Goal: Task Accomplishment & Management: Manage account settings

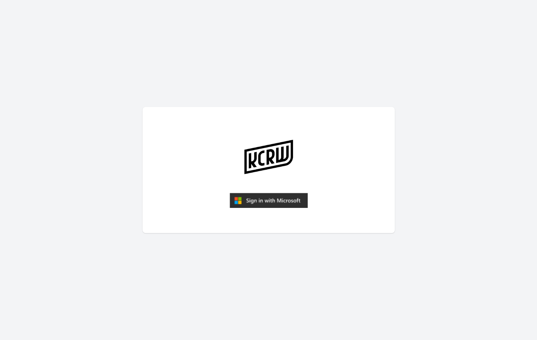
click at [270, 203] on img "submit" at bounding box center [269, 200] width 78 height 15
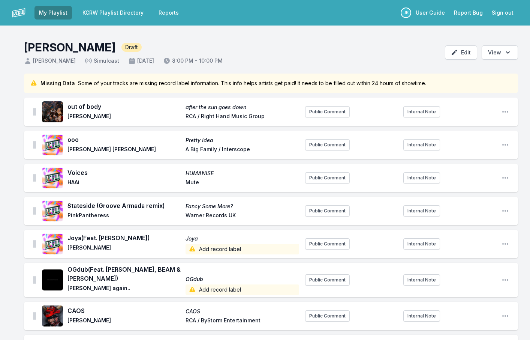
click at [209, 247] on span "Add record label" at bounding box center [243, 249] width 114 height 11
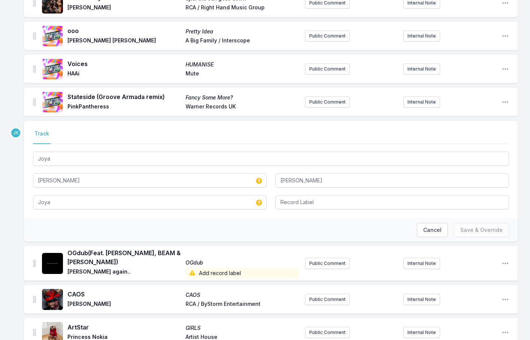
scroll to position [113, 0]
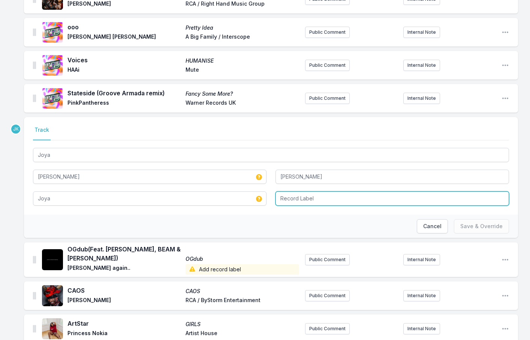
click at [292, 198] on input "Record Label" at bounding box center [393, 198] width 234 height 14
type input "v"
drag, startPoint x: 275, startPoint y: 197, endPoint x: 265, endPoint y: 195, distance: 10.6
click at [266, 195] on div "[PERSON_NAME] [PERSON_NAME] [PERSON_NAME] [PERSON_NAME] v No results found" at bounding box center [271, 175] width 476 height 59
type input "v"
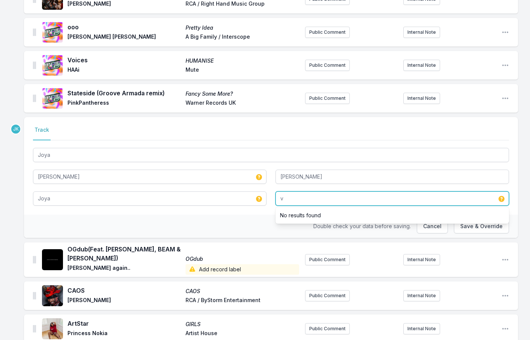
drag, startPoint x: 291, startPoint y: 199, endPoint x: 276, endPoint y: 198, distance: 14.7
click at [276, 198] on input "v" at bounding box center [393, 198] width 234 height 14
paste input "Awesome Soundwave"
type input "Awesome Soundwave"
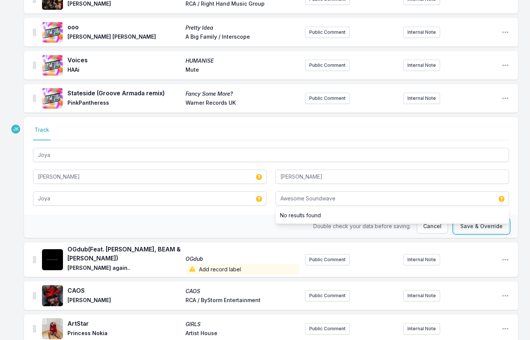
click at [486, 225] on button "Save & Override" at bounding box center [481, 226] width 55 height 14
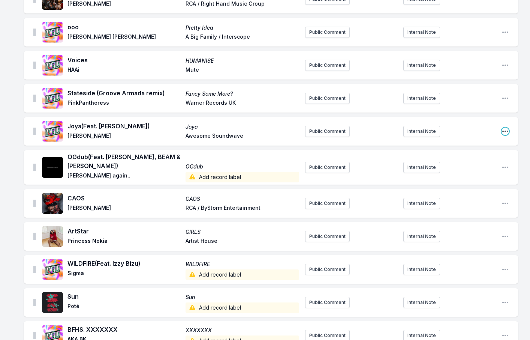
click at [505, 131] on icon "Open playlist item options" at bounding box center [506, 132] width 6 height 2
click at [447, 144] on button "Edit Track Details" at bounding box center [467, 147] width 84 height 14
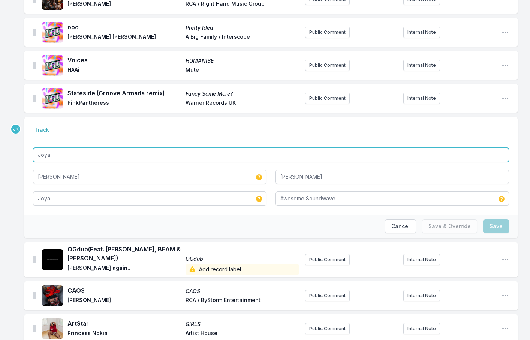
click at [86, 157] on input "Joya" at bounding box center [271, 155] width 476 height 14
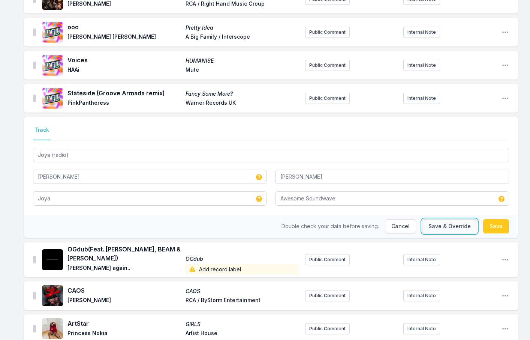
click at [438, 222] on button "Save & Override" at bounding box center [449, 226] width 55 height 14
type input "Joya"
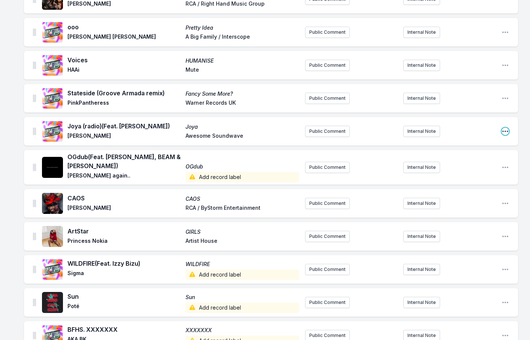
click at [504, 129] on icon "Open playlist item options" at bounding box center [506, 132] width 8 height 8
click at [442, 143] on button "Edit Track Details" at bounding box center [467, 147] width 84 height 14
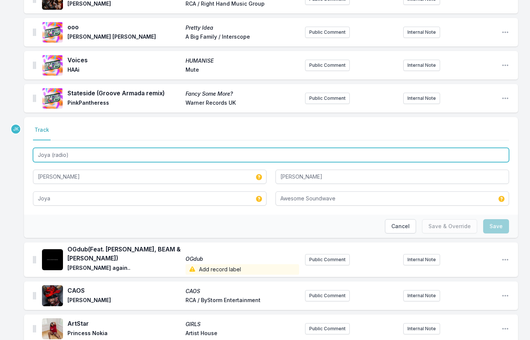
drag, startPoint x: 76, startPoint y: 155, endPoint x: 51, endPoint y: 155, distance: 24.8
click at [51, 155] on input "Joya (radio)" at bounding box center [271, 155] width 476 height 14
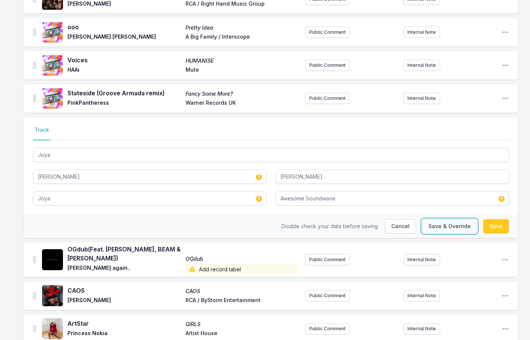
click at [451, 226] on button "Save & Override" at bounding box center [449, 226] width 55 height 14
type input "Joya (radio)"
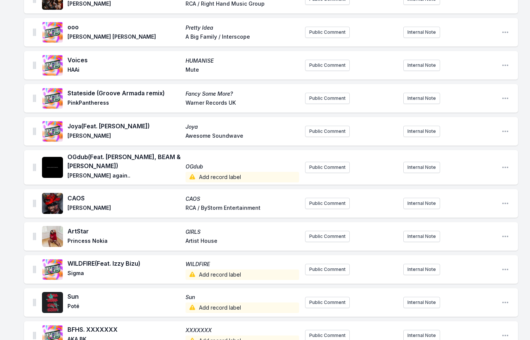
click at [211, 176] on span "Add record label" at bounding box center [243, 177] width 114 height 11
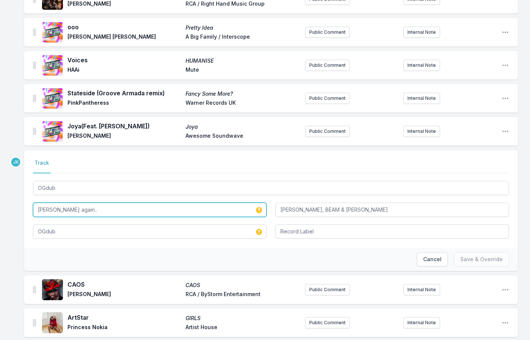
click at [75, 209] on input "[PERSON_NAME] again.." at bounding box center [150, 210] width 234 height 14
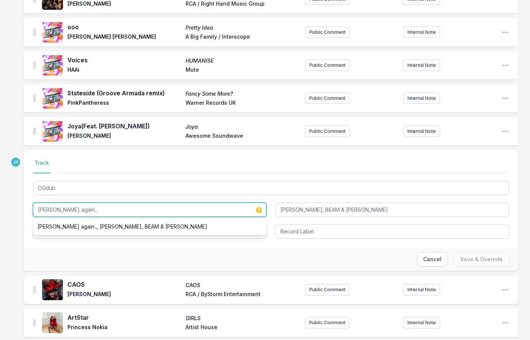
click at [75, 209] on input "[PERSON_NAME] again.." at bounding box center [150, 210] width 234 height 14
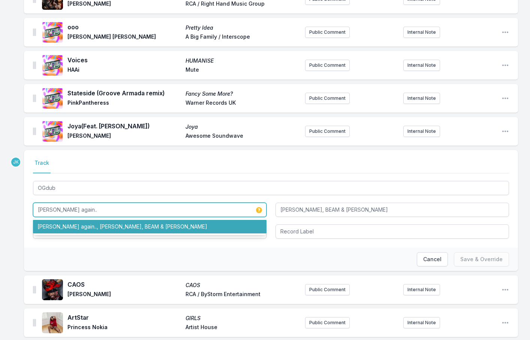
drag, startPoint x: 57, startPoint y: 209, endPoint x: 45, endPoint y: 225, distance: 21.2
click at [45, 225] on li "[PERSON_NAME] again.., [PERSON_NAME], BEAM & [PERSON_NAME]" at bounding box center [150, 227] width 234 height 14
type input "[PERSON_NAME] again.., [PERSON_NAME], BEAM & [PERSON_NAME]"
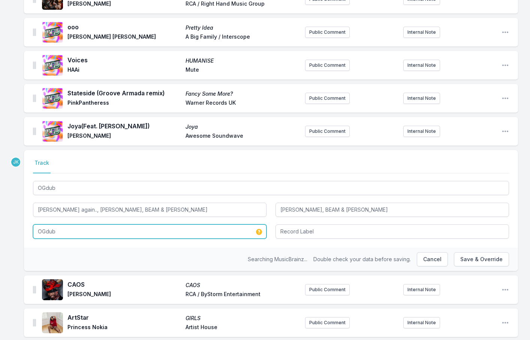
click at [62, 228] on input "OGdub" at bounding box center [150, 231] width 234 height 14
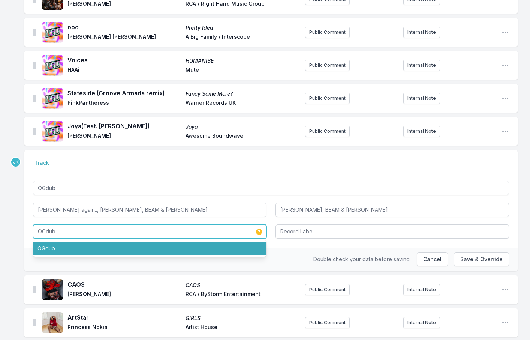
click at [56, 250] on li "OGdub" at bounding box center [150, 249] width 234 height 14
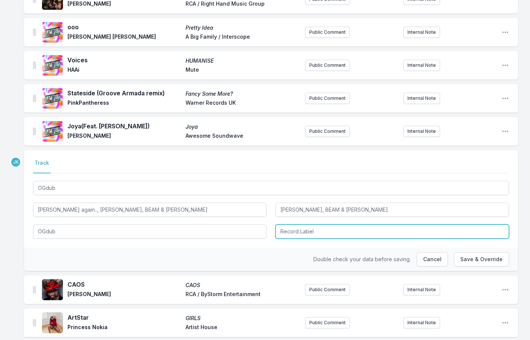
click at [315, 230] on input "Record Label" at bounding box center [393, 231] width 234 height 14
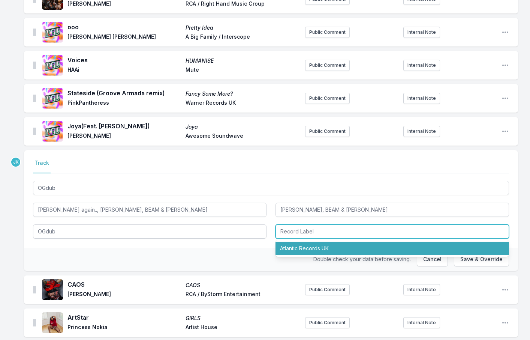
drag, startPoint x: 315, startPoint y: 249, endPoint x: 342, endPoint y: 250, distance: 27.0
click at [316, 248] on li "Atlantic Records UK" at bounding box center [393, 249] width 234 height 14
type input "Atlantic Records UK"
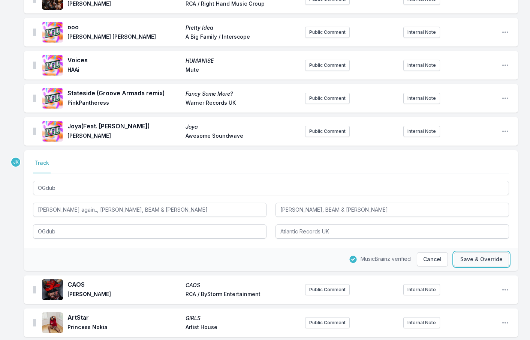
click at [477, 255] on button "Save & Override" at bounding box center [481, 259] width 55 height 14
type input "[PERSON_NAME] again.."
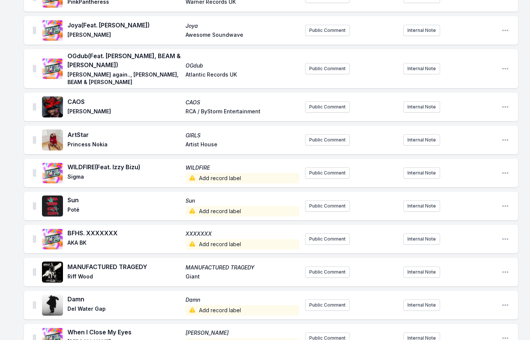
scroll to position [225, 0]
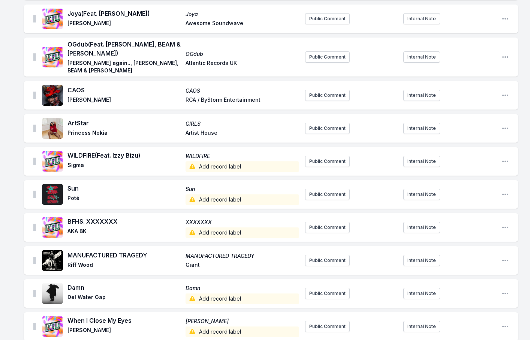
click at [202, 161] on span "Add record label" at bounding box center [243, 166] width 114 height 11
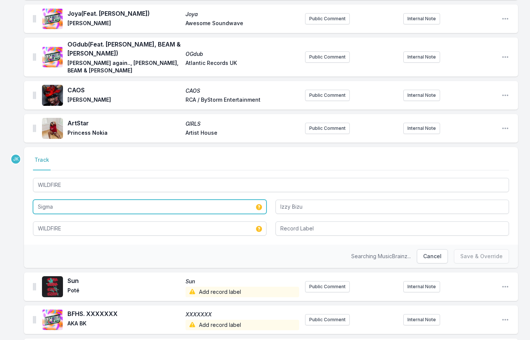
click at [62, 200] on input "Sigma" at bounding box center [150, 207] width 234 height 14
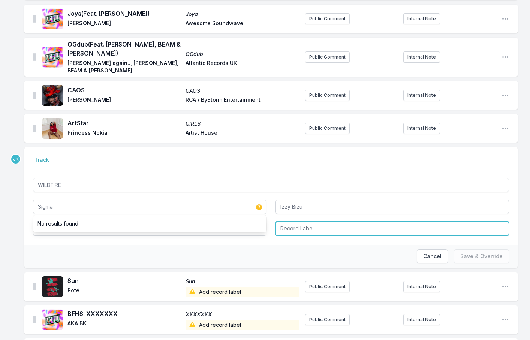
click at [308, 224] on input "Record Label" at bounding box center [393, 228] width 234 height 14
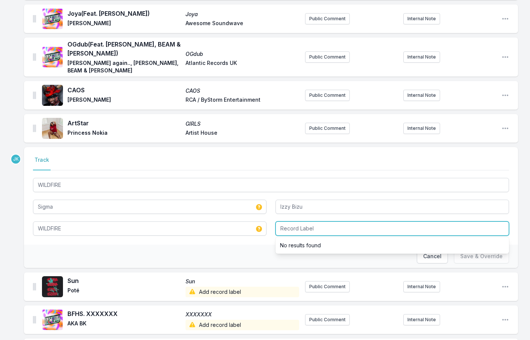
paste input "DAY ONES MUSIC"
type input "DAY ONES MUSIC"
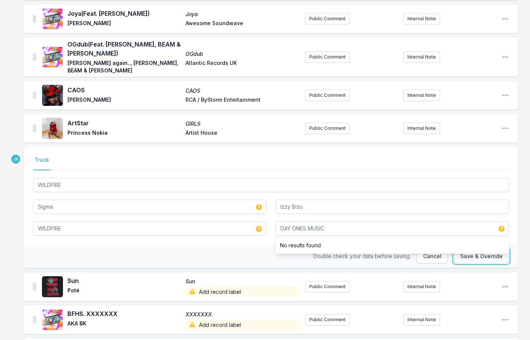
click at [471, 252] on button "Save & Override" at bounding box center [481, 256] width 55 height 14
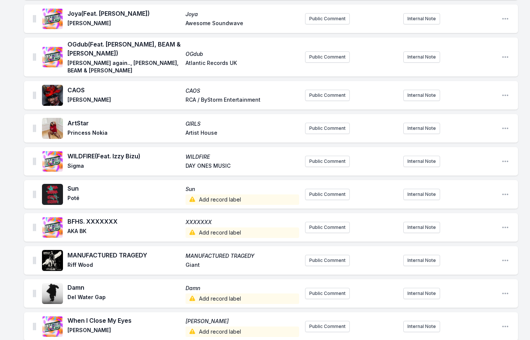
click at [209, 194] on span "Add record label" at bounding box center [243, 199] width 114 height 11
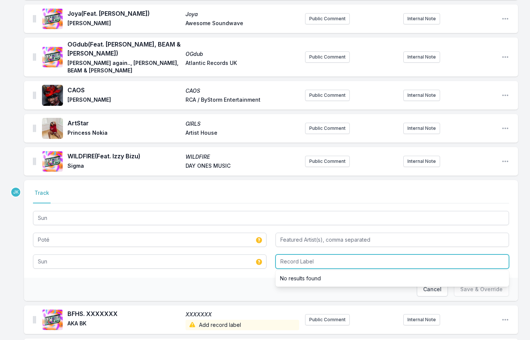
click at [290, 255] on input "Record Label" at bounding box center [393, 261] width 234 height 14
paste input "Hold Your Heart"
type input "Hold Your Heart"
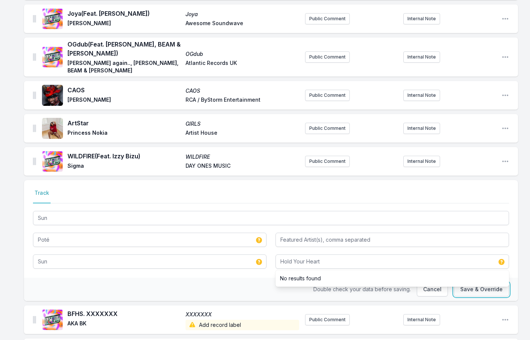
click at [467, 283] on button "Save & Override" at bounding box center [481, 289] width 55 height 14
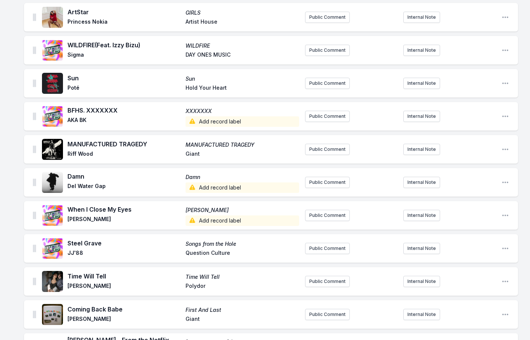
scroll to position [338, 0]
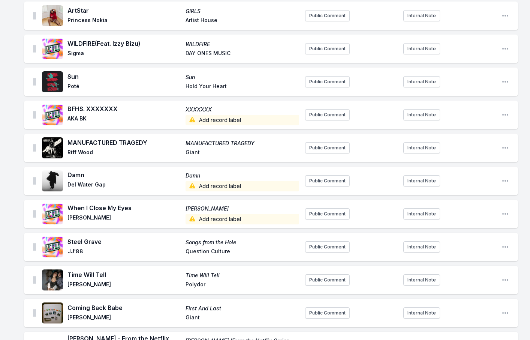
click at [206, 115] on span "Add record label" at bounding box center [243, 120] width 114 height 11
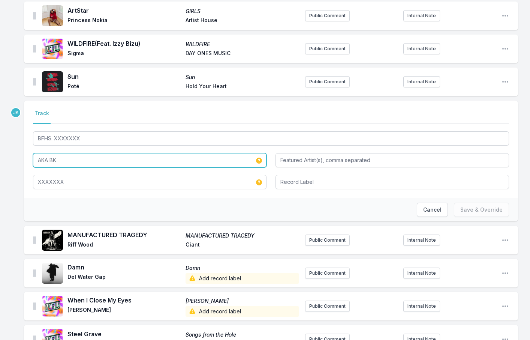
click at [66, 156] on input "AKA BK" at bounding box center [150, 160] width 234 height 14
click at [65, 155] on input "AKA BK" at bounding box center [150, 160] width 234 height 14
click at [57, 153] on input "AKA BK" at bounding box center [150, 160] width 234 height 14
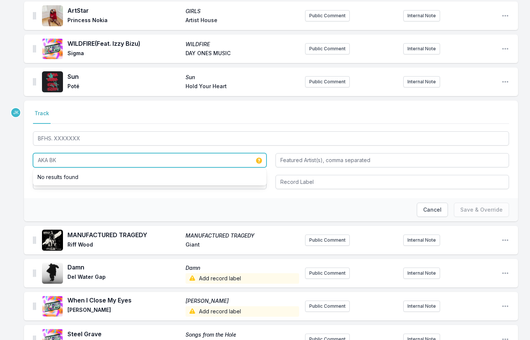
click at [57, 153] on input "AKA BK" at bounding box center [150, 160] width 234 height 14
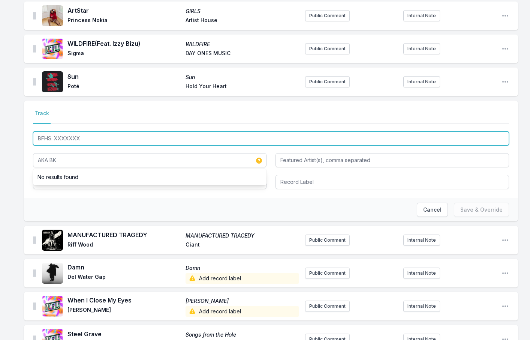
drag, startPoint x: 82, startPoint y: 132, endPoint x: 33, endPoint y: 131, distance: 48.8
click at [33, 131] on input "BFHS. XXXXXXX" at bounding box center [271, 138] width 476 height 14
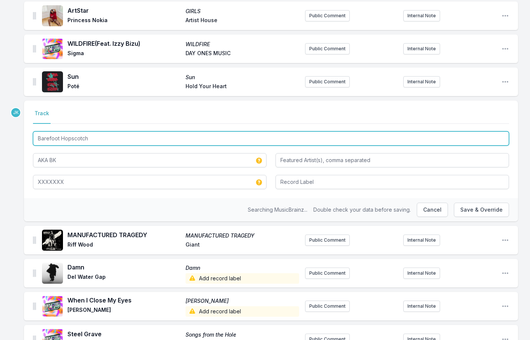
type input "Barefoot Hopscotch"
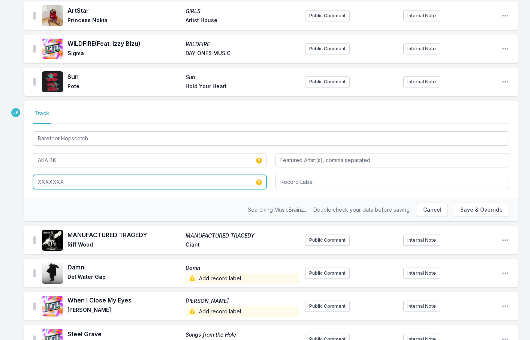
click at [72, 175] on input "XXXXXXX" at bounding box center [150, 182] width 234 height 14
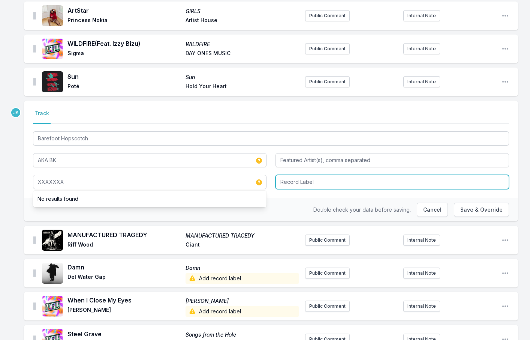
click at [294, 175] on input "Record Label" at bounding box center [393, 182] width 234 height 14
paste input "bk & friends"
type input "bk & friends"
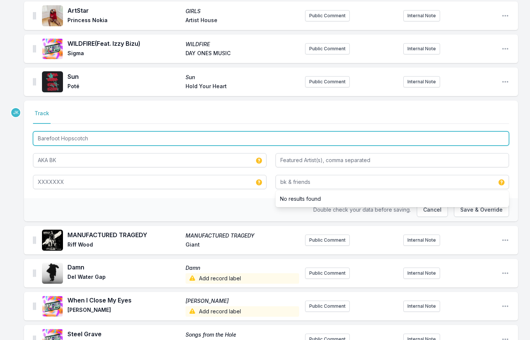
click at [87, 132] on input "Barefoot Hopscotch" at bounding box center [271, 138] width 476 height 14
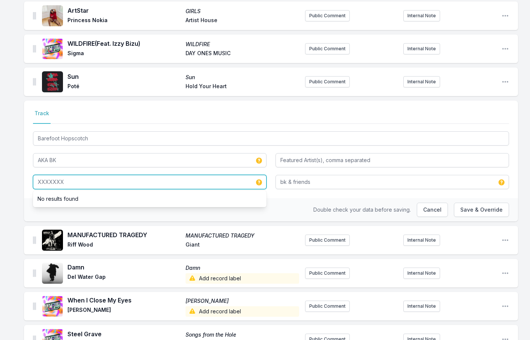
click at [70, 176] on input "XXXXXXX" at bounding box center [150, 182] width 234 height 14
paste input "Barefoot Hopscotch"
type input "Barefoot Hopscotch"
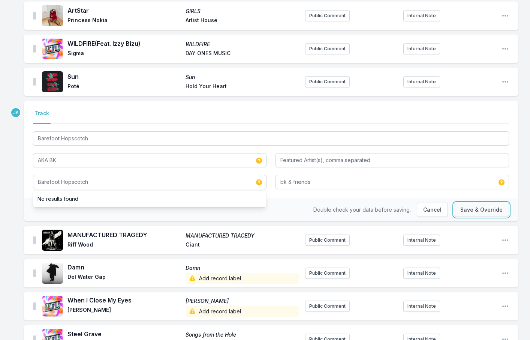
click at [482, 204] on button "Save & Override" at bounding box center [481, 210] width 55 height 14
type input "BFHS. XXXXXXX"
type input "XXXXXXX"
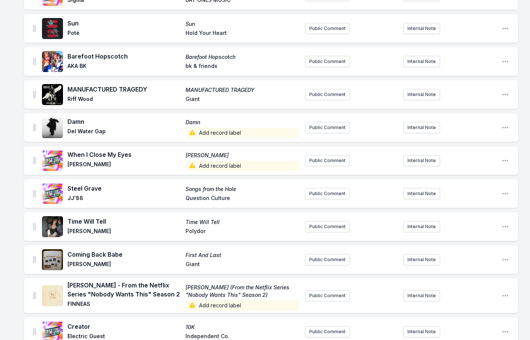
scroll to position [413, 0]
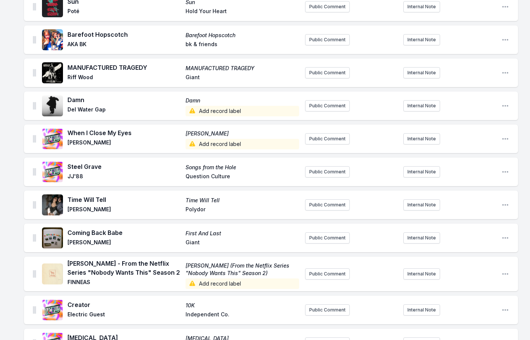
click at [203, 106] on span "Add record label" at bounding box center [243, 111] width 114 height 11
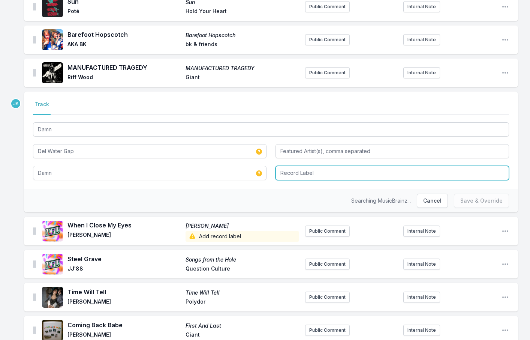
click at [305, 166] on input "Record Label" at bounding box center [393, 173] width 234 height 14
type input "M"
click at [284, 167] on input "mom + Pop" at bounding box center [393, 173] width 234 height 14
type input "Mom + Pop"
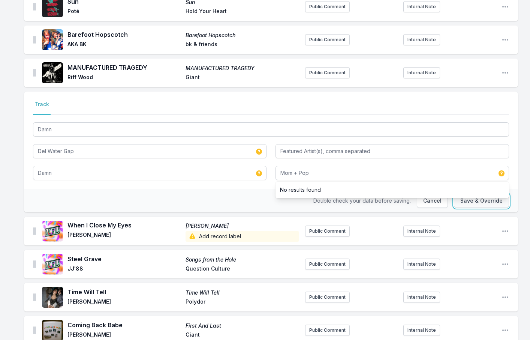
click at [490, 198] on button "Save & Override" at bounding box center [481, 201] width 55 height 14
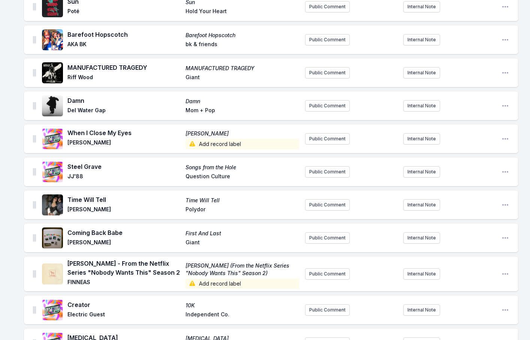
click at [211, 141] on span "Add record label" at bounding box center [243, 144] width 114 height 11
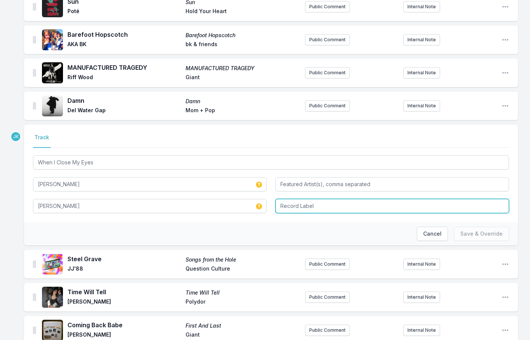
click at [290, 200] on input "Record Label" at bounding box center [393, 206] width 234 height 14
type input "UROK"
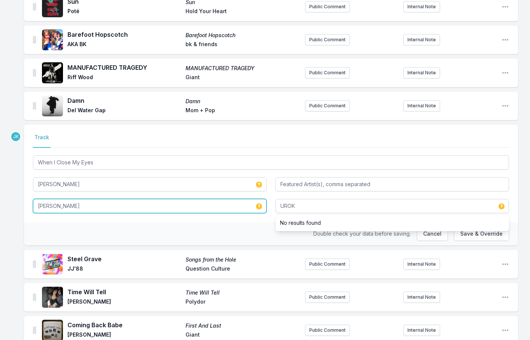
click at [72, 200] on input "[PERSON_NAME]" at bounding box center [150, 206] width 234 height 14
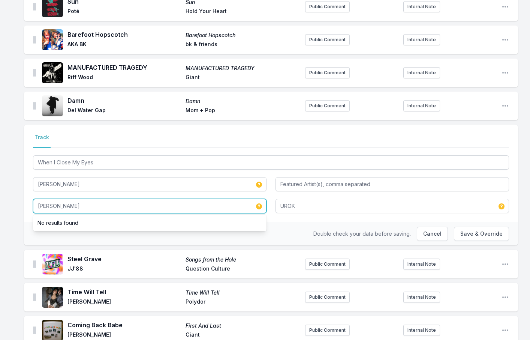
click at [72, 200] on input "[PERSON_NAME]" at bounding box center [150, 206] width 234 height 14
paste input "A Wonderful Life (Epilogue)"
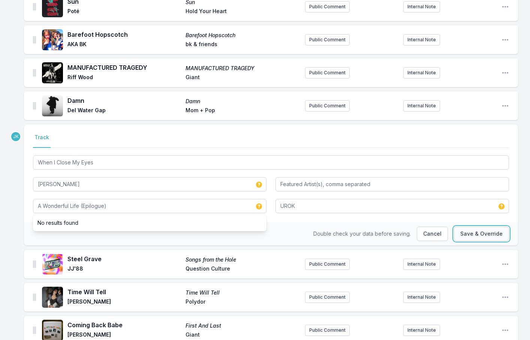
click at [466, 231] on button "Save & Override" at bounding box center [481, 234] width 55 height 14
type input "[PERSON_NAME]"
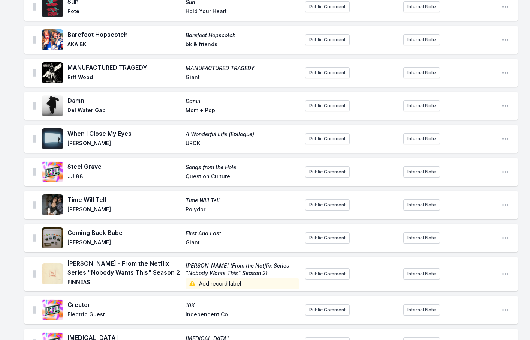
scroll to position [450, 0]
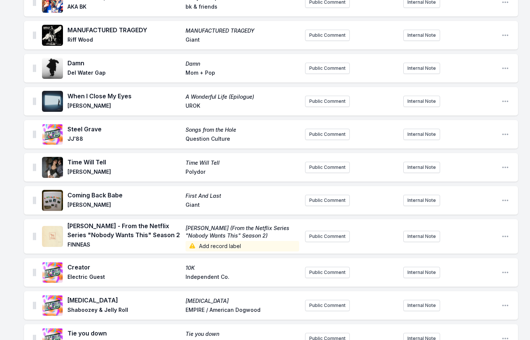
click at [210, 241] on span "Add record label" at bounding box center [243, 246] width 114 height 11
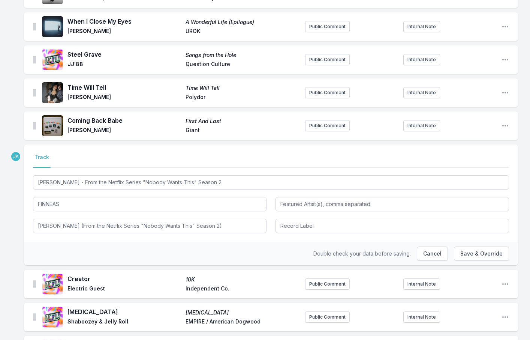
scroll to position [525, 0]
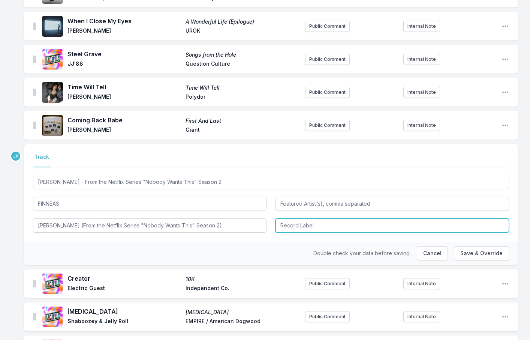
click at [304, 218] on input "Record Label" at bounding box center [393, 225] width 234 height 14
paste input "OYOY, Inc"
type input "OYOY, Inc"
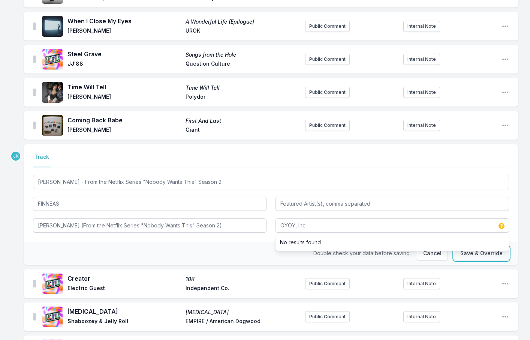
click at [478, 249] on button "Save & Override" at bounding box center [481, 253] width 55 height 14
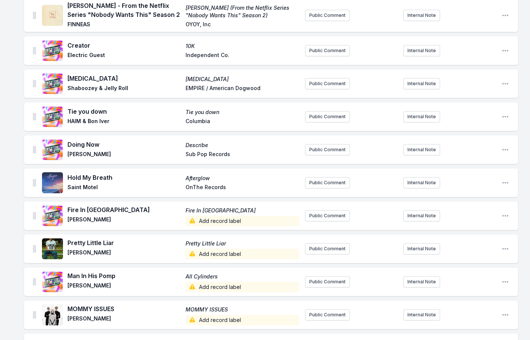
scroll to position [675, 0]
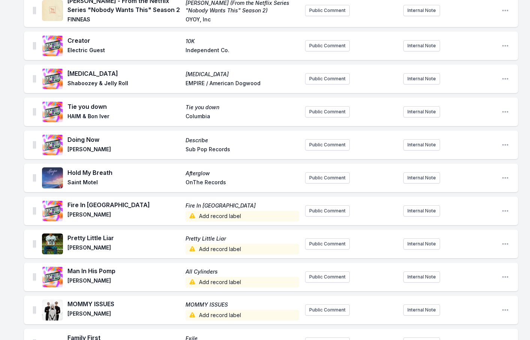
click at [205, 211] on span "Add record label" at bounding box center [243, 216] width 114 height 11
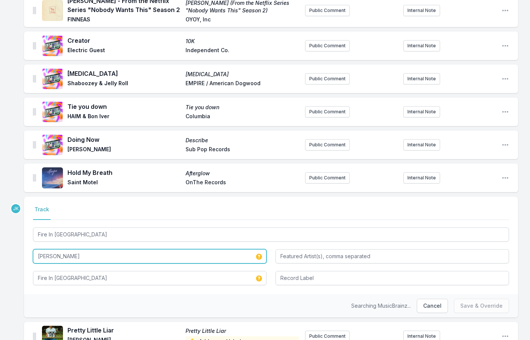
click at [68, 249] on input "[PERSON_NAME]" at bounding box center [150, 256] width 234 height 14
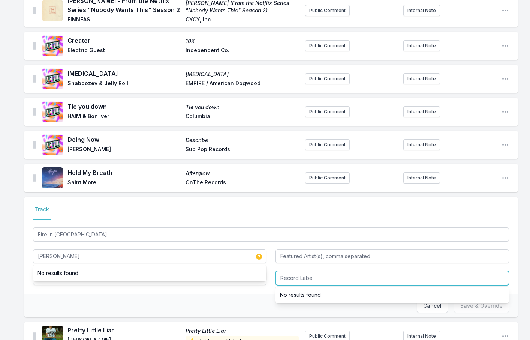
click at [308, 271] on input "Record Label" at bounding box center [393, 278] width 234 height 14
paste input "Woof Records"
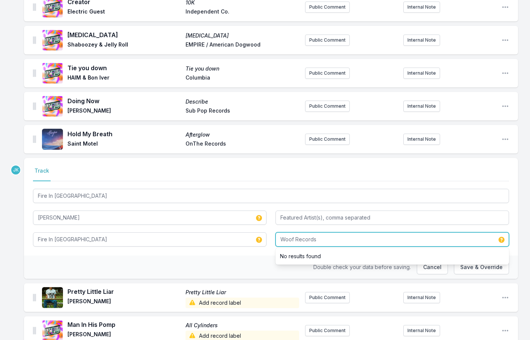
scroll to position [750, 0]
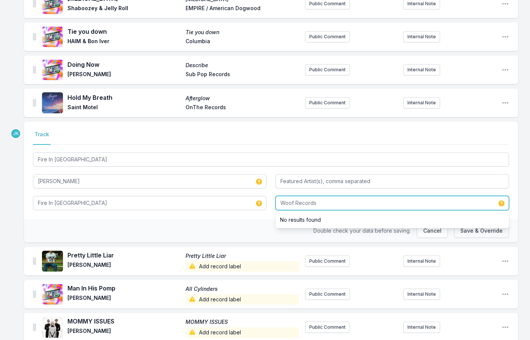
type input "Woof Records"
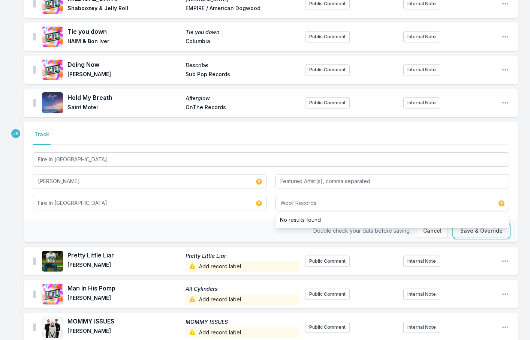
click at [467, 226] on button "Save & Override" at bounding box center [481, 231] width 55 height 14
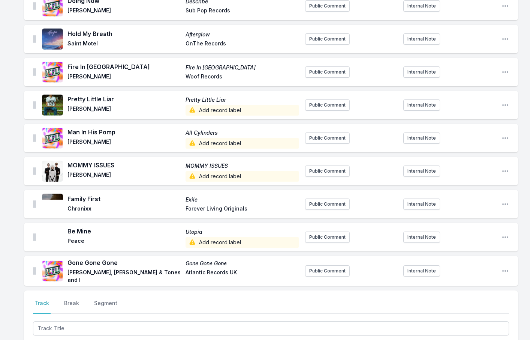
scroll to position [825, 0]
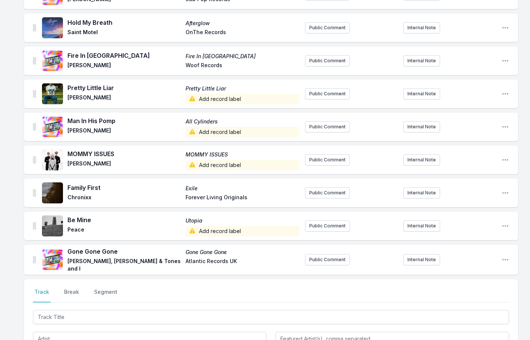
click at [205, 94] on span "Add record label" at bounding box center [243, 99] width 114 height 11
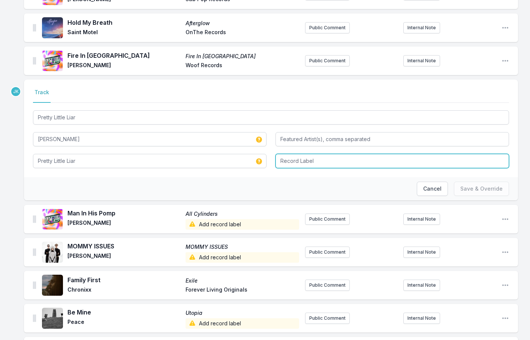
click at [292, 154] on input "Record Label" at bounding box center [393, 161] width 234 height 14
paste input "Music Soup/Darkroom Records"
type input "Music Soup/Darkroom Records"
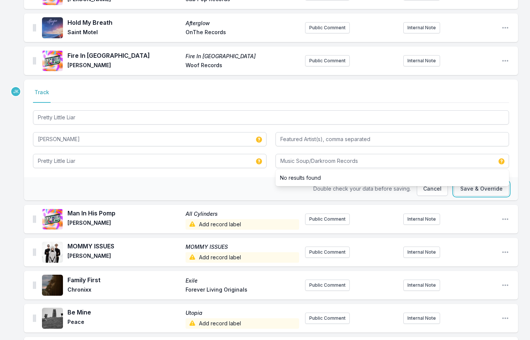
click at [476, 186] on button "Save & Override" at bounding box center [481, 189] width 55 height 14
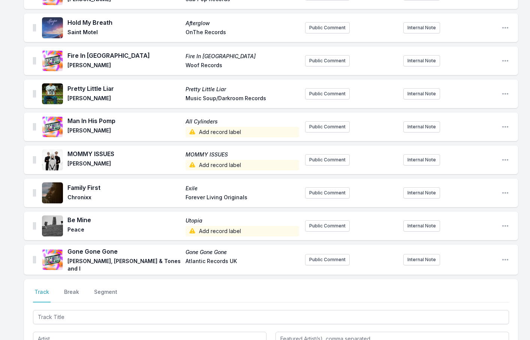
click at [209, 127] on span "Add record label" at bounding box center [243, 132] width 114 height 11
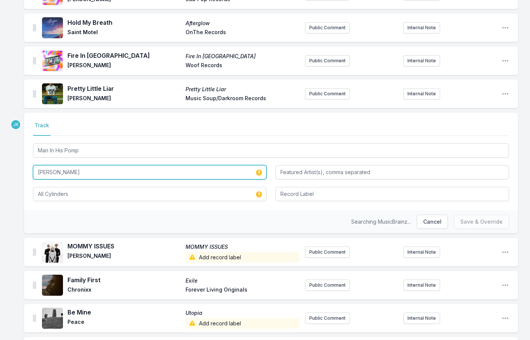
click at [74, 165] on input "[PERSON_NAME]" at bounding box center [150, 172] width 234 height 14
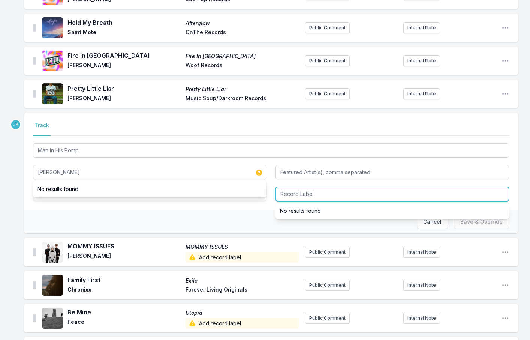
click at [303, 189] on input "Record Label" at bounding box center [393, 194] width 234 height 14
paste input "In Real Life Music"
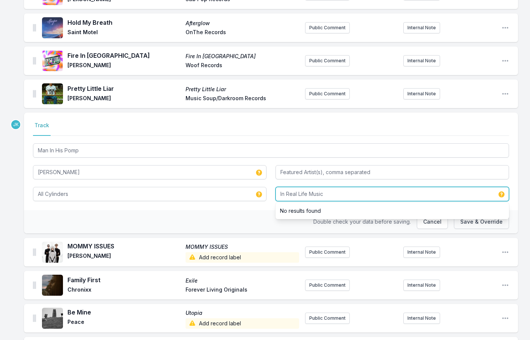
type input "In Real Life Music"
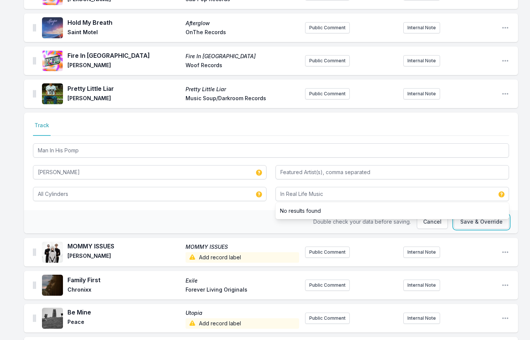
click at [465, 216] on button "Save & Override" at bounding box center [481, 222] width 55 height 14
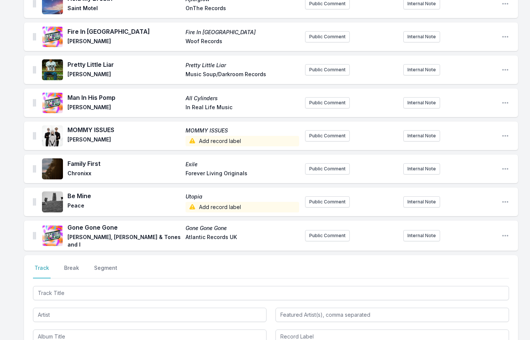
scroll to position [863, 0]
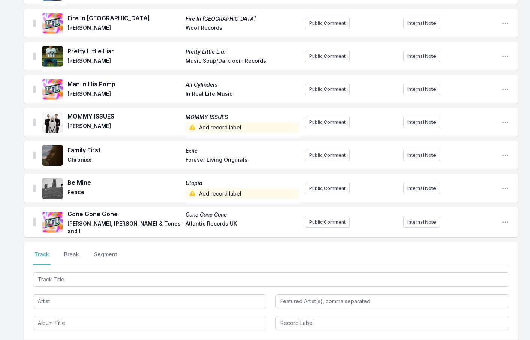
click at [205, 122] on span "Add record label" at bounding box center [243, 127] width 114 height 11
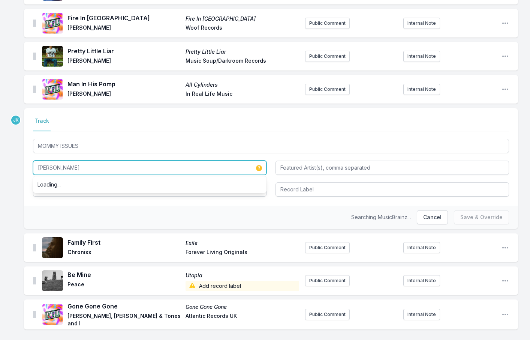
click at [60, 161] on input "[PERSON_NAME]" at bounding box center [150, 168] width 234 height 14
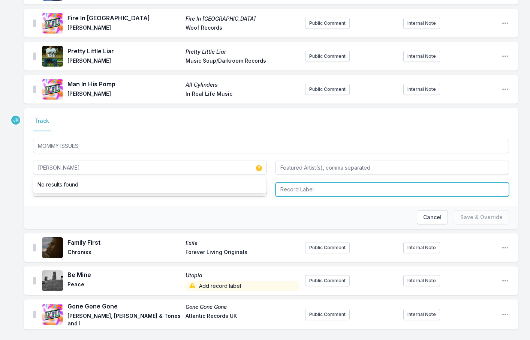
click at [313, 186] on input "Record Label" at bounding box center [393, 189] width 234 height 14
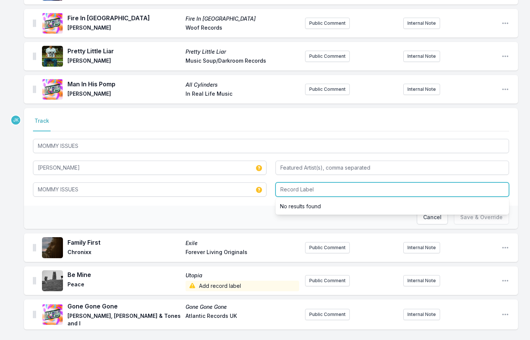
paste input "[PERSON_NAME]"
type input "[PERSON_NAME]"
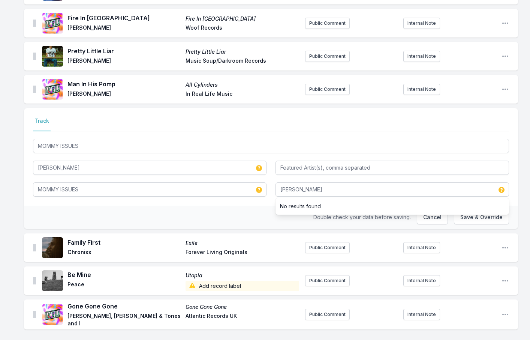
click at [471, 208] on ul "No results found" at bounding box center [393, 206] width 234 height 17
click at [464, 210] on button "Save & Override" at bounding box center [481, 217] width 55 height 14
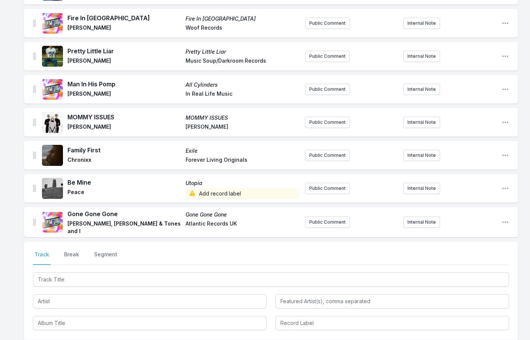
click at [210, 188] on span "Add record label" at bounding box center [243, 193] width 114 height 11
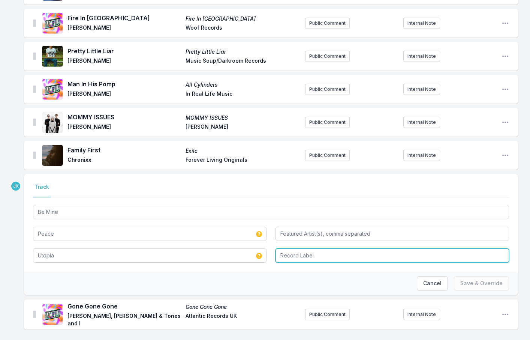
click at [299, 251] on input "Record Label" at bounding box center [393, 255] width 234 height 14
paste input "Peace"
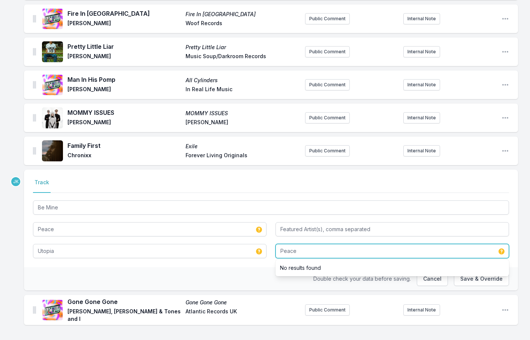
scroll to position [869, 0]
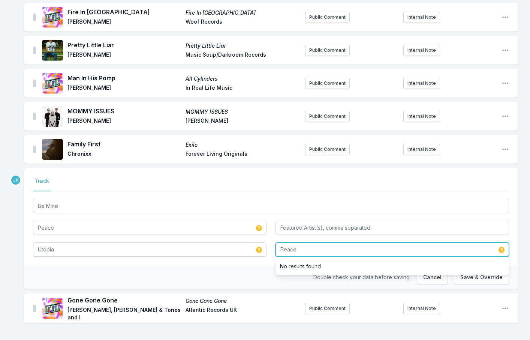
type input "Peace"
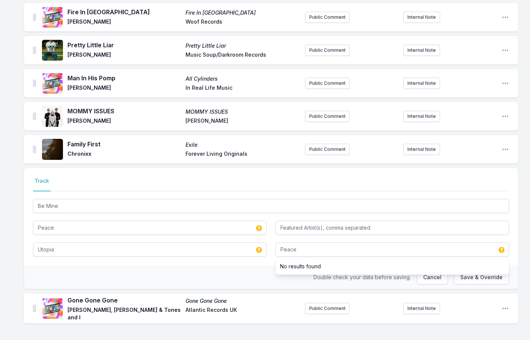
click at [469, 268] on ul "No results found" at bounding box center [393, 266] width 234 height 17
click at [467, 272] on button "Save & Override" at bounding box center [481, 277] width 55 height 14
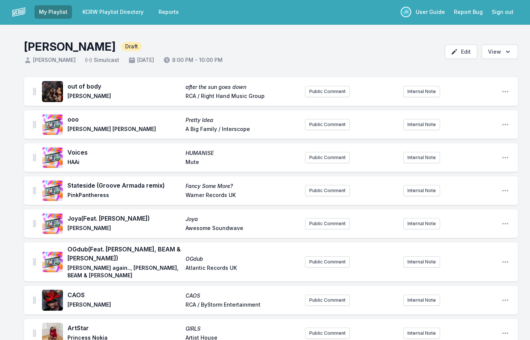
scroll to position [0, 0]
